Goal: Information Seeking & Learning: Learn about a topic

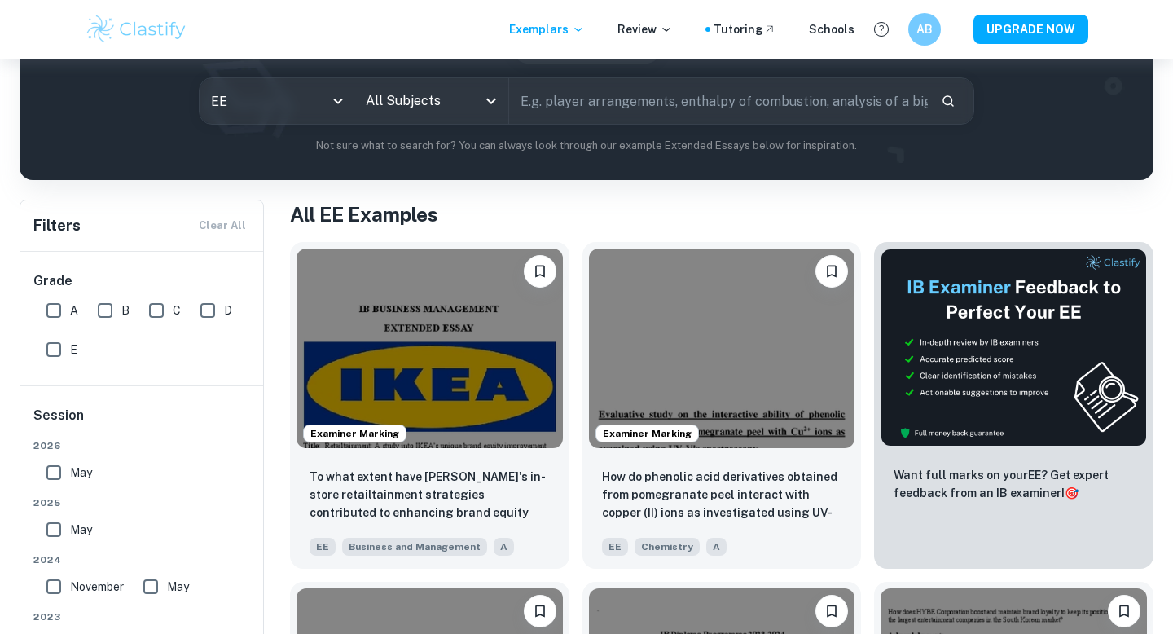
scroll to position [189, 0]
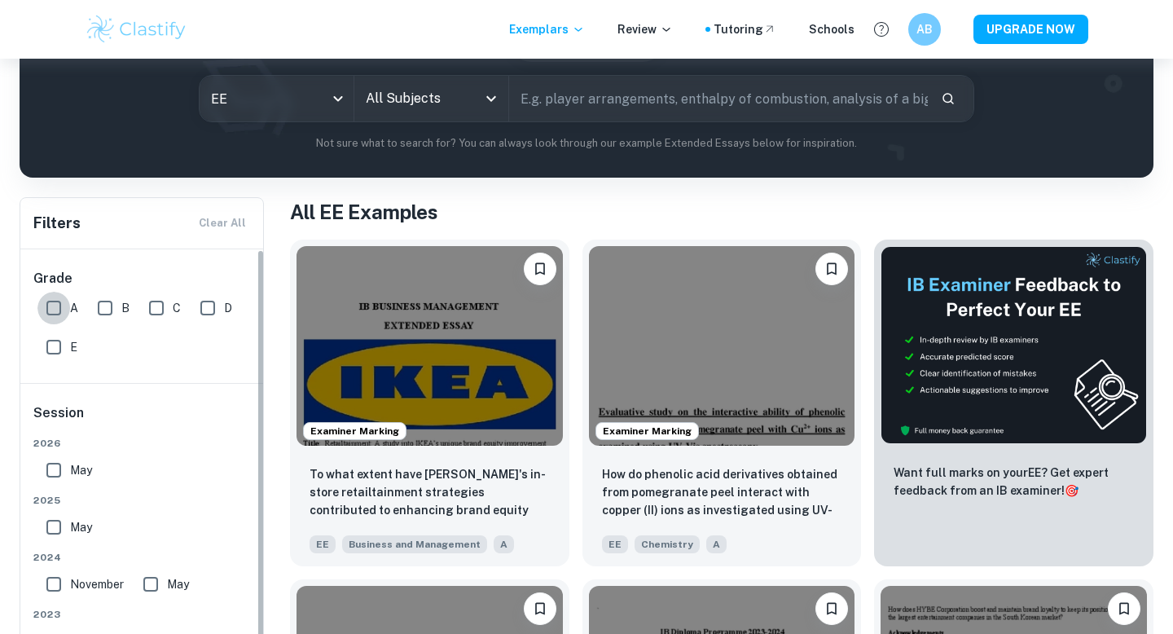
click at [59, 319] on input "A" at bounding box center [53, 308] width 33 height 33
checkbox input "true"
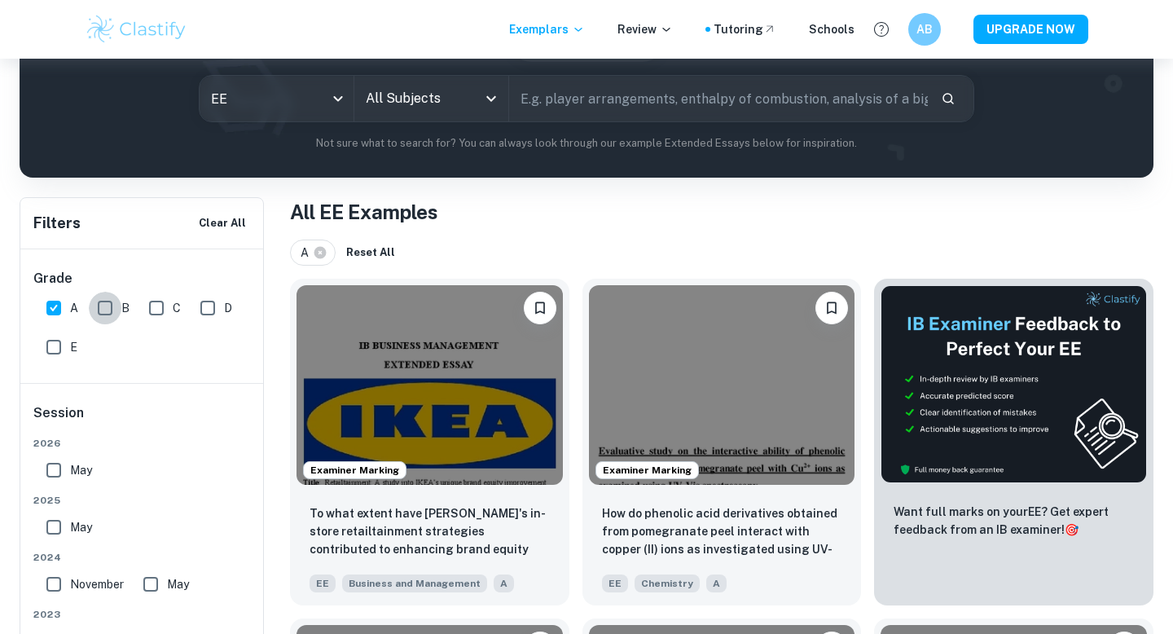
click at [99, 314] on input "B" at bounding box center [105, 308] width 33 height 33
checkbox input "true"
click at [55, 304] on input "A" at bounding box center [53, 308] width 33 height 33
checkbox input "false"
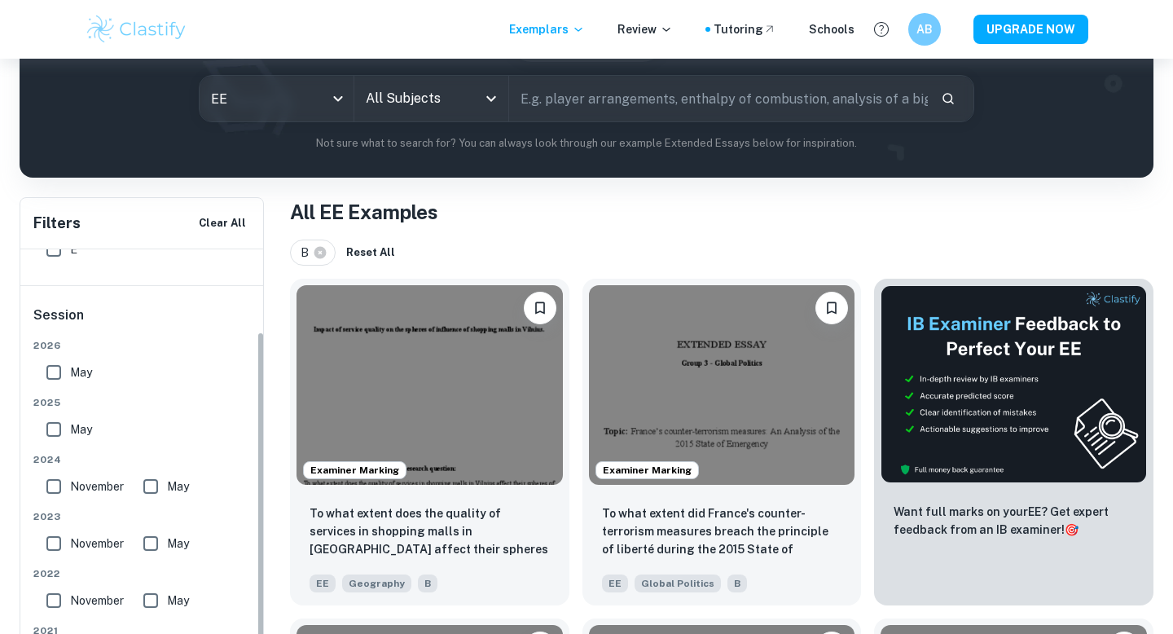
scroll to position [99, 0]
click at [63, 367] on input "May" at bounding box center [53, 370] width 33 height 33
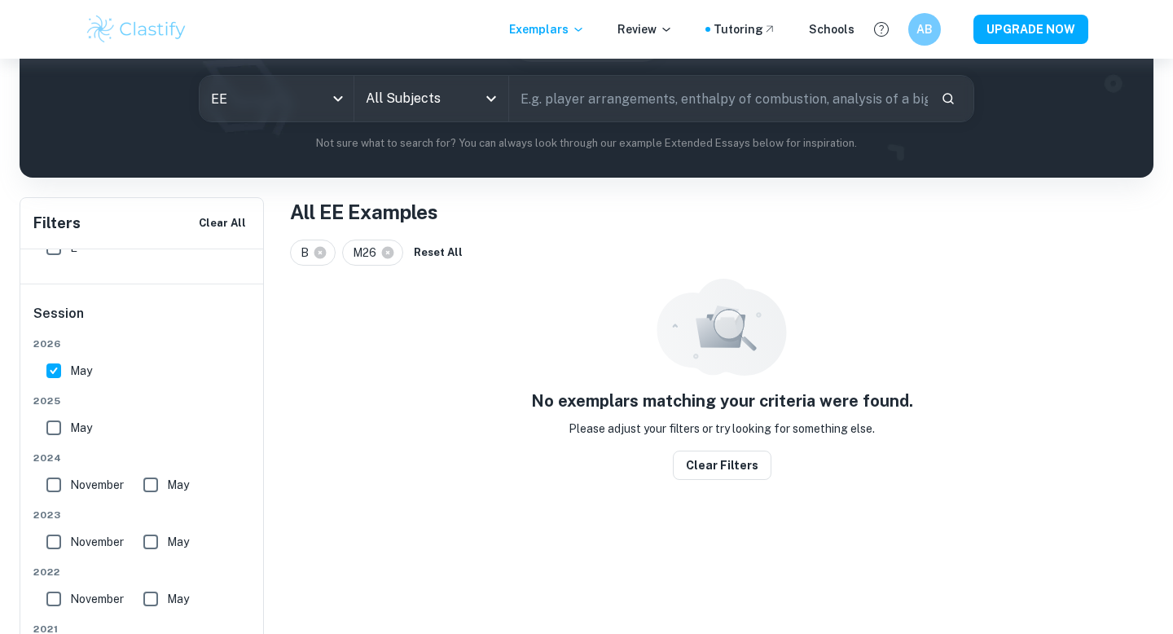
click at [59, 369] on input "May" at bounding box center [53, 370] width 33 height 33
checkbox input "false"
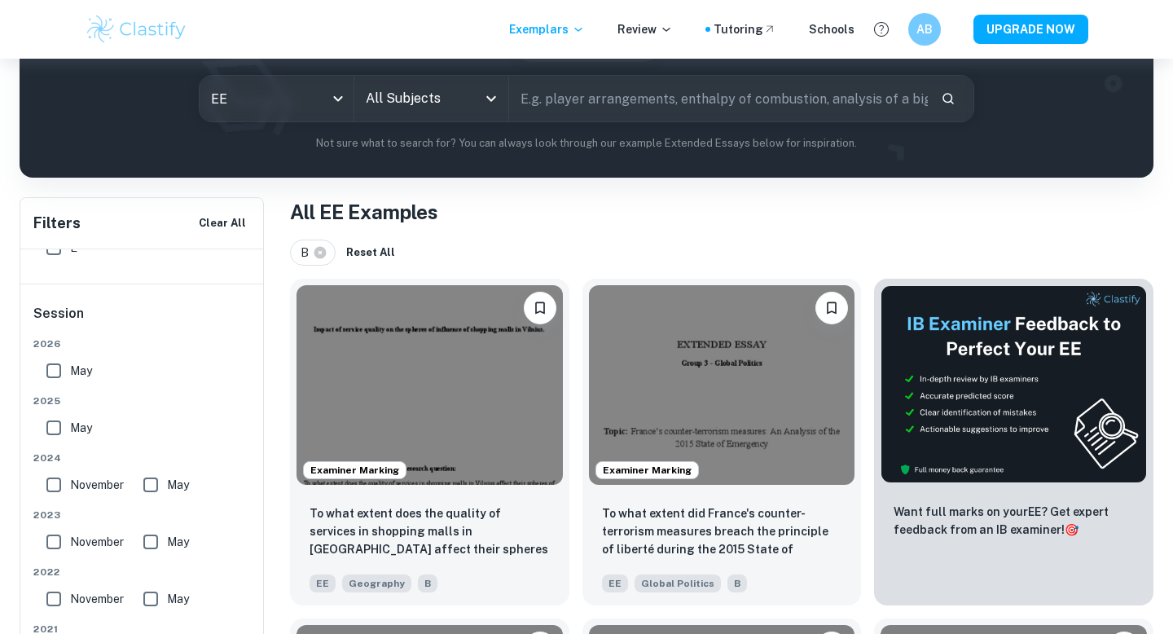
click at [50, 437] on input "May" at bounding box center [53, 427] width 33 height 33
checkbox input "true"
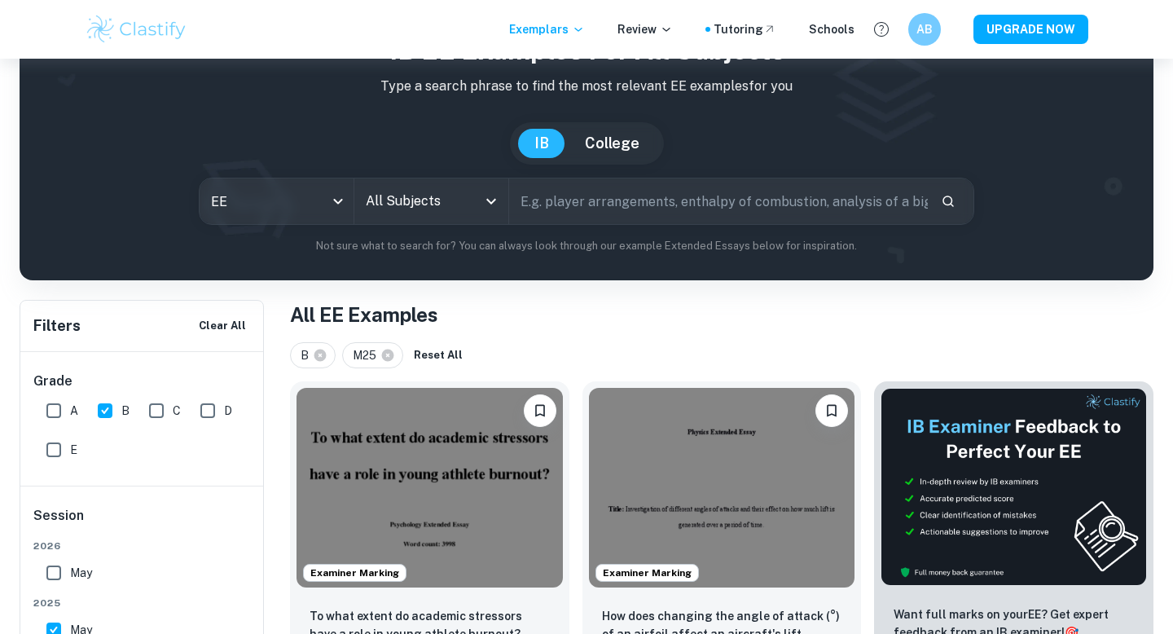
scroll to position [55, 0]
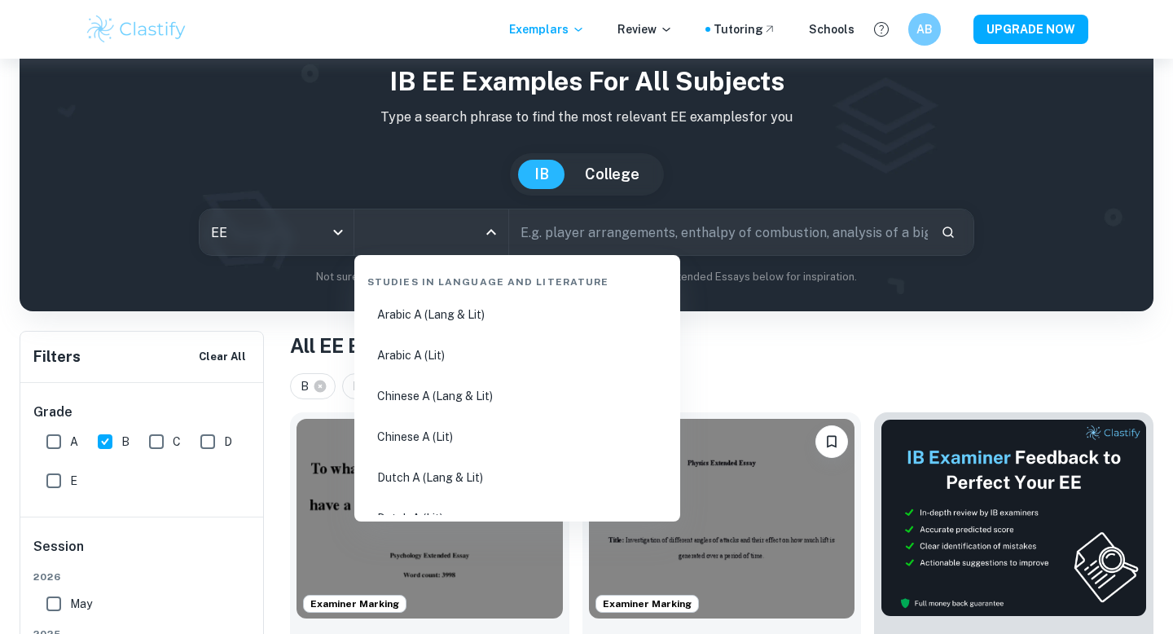
click at [448, 227] on input "All Subjects" at bounding box center [419, 232] width 115 height 31
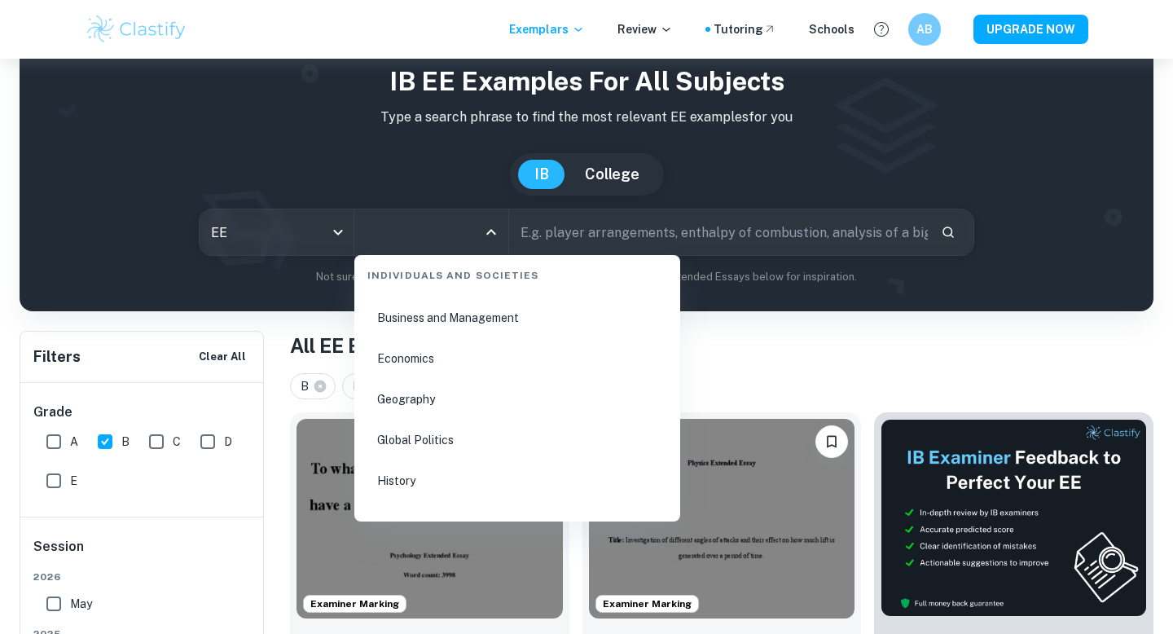
click at [473, 319] on li "Business and Management" at bounding box center [517, 317] width 313 height 37
